Goal: Task Accomplishment & Management: Manage account settings

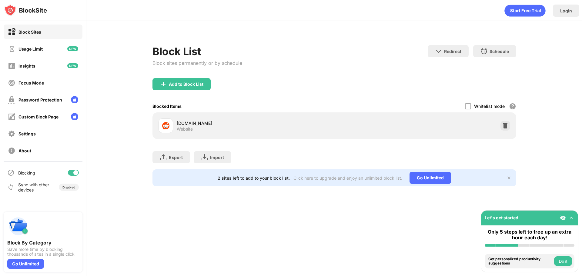
click at [75, 174] on div at bounding box center [75, 172] width 5 height 5
click at [78, 168] on div "Blocking" at bounding box center [43, 172] width 79 height 15
click at [74, 171] on div at bounding box center [73, 173] width 11 height 6
